Goal: Information Seeking & Learning: Learn about a topic

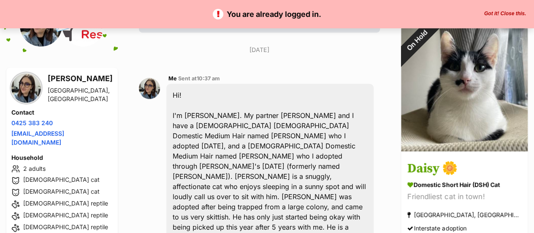
scroll to position [209, 0]
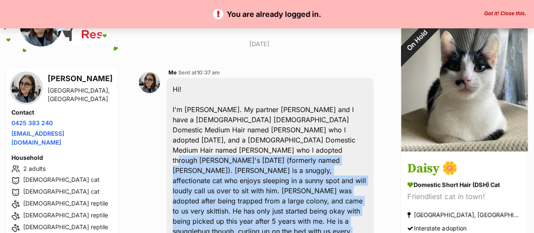
drag, startPoint x: 174, startPoint y: 105, endPoint x: 260, endPoint y: 176, distance: 111.8
copy div "Herman is a snuggly, affectionate cat who enjoys sleeping in a sunny spot and w…"
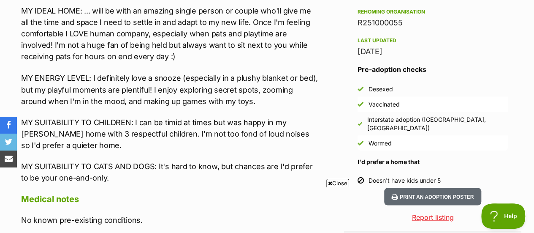
scroll to position [719, 0]
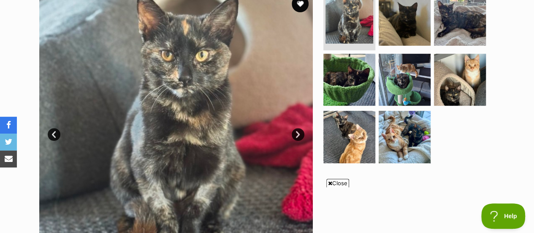
scroll to position [184, 0]
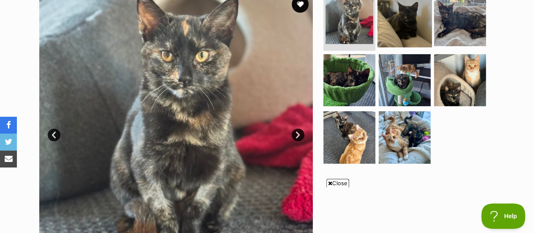
click at [397, 34] on img at bounding box center [404, 20] width 54 height 54
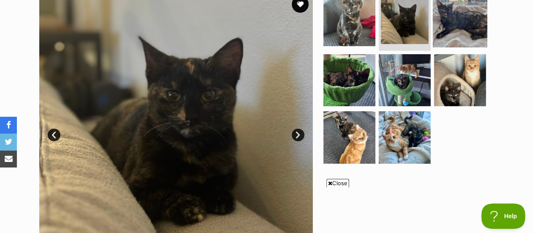
click at [451, 33] on img at bounding box center [460, 20] width 54 height 54
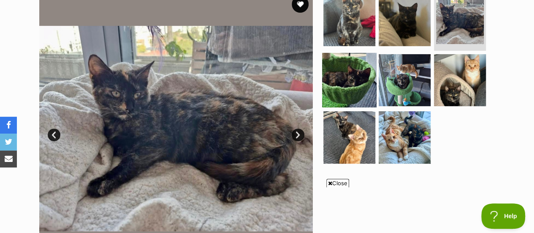
click at [341, 71] on img at bounding box center [349, 79] width 54 height 54
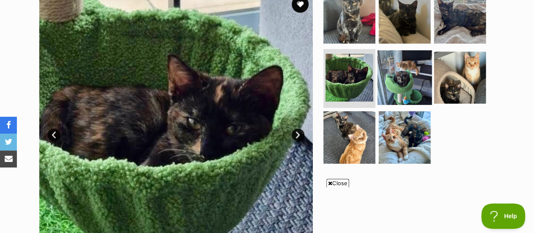
click at [413, 85] on img at bounding box center [404, 77] width 54 height 54
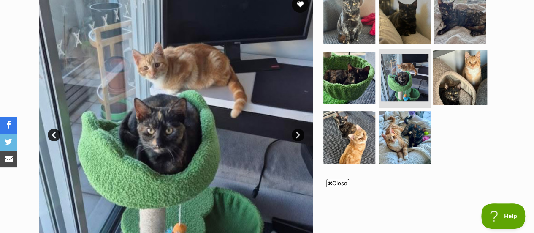
click at [446, 71] on img at bounding box center [460, 77] width 54 height 54
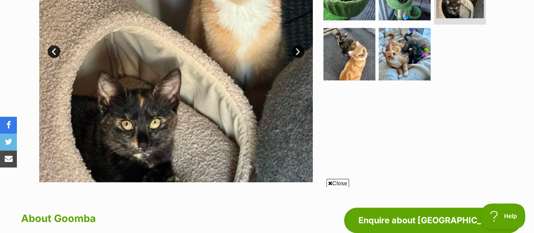
scroll to position [268, 0]
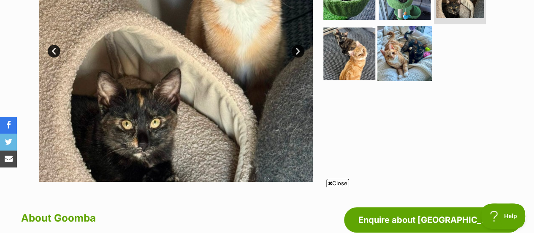
click at [428, 46] on img at bounding box center [404, 53] width 54 height 54
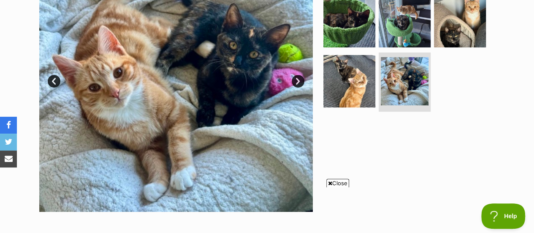
scroll to position [237, 0]
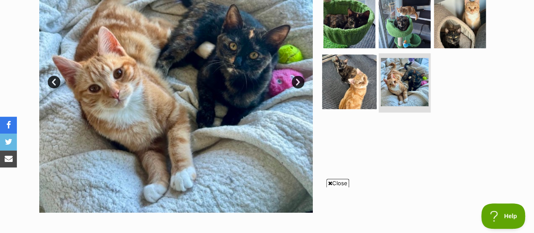
click at [345, 65] on img at bounding box center [349, 81] width 54 height 54
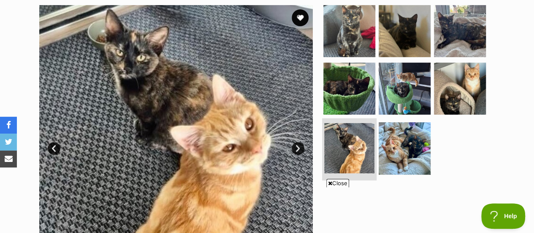
scroll to position [170, 0]
